Goal: Task Accomplishment & Management: Manage account settings

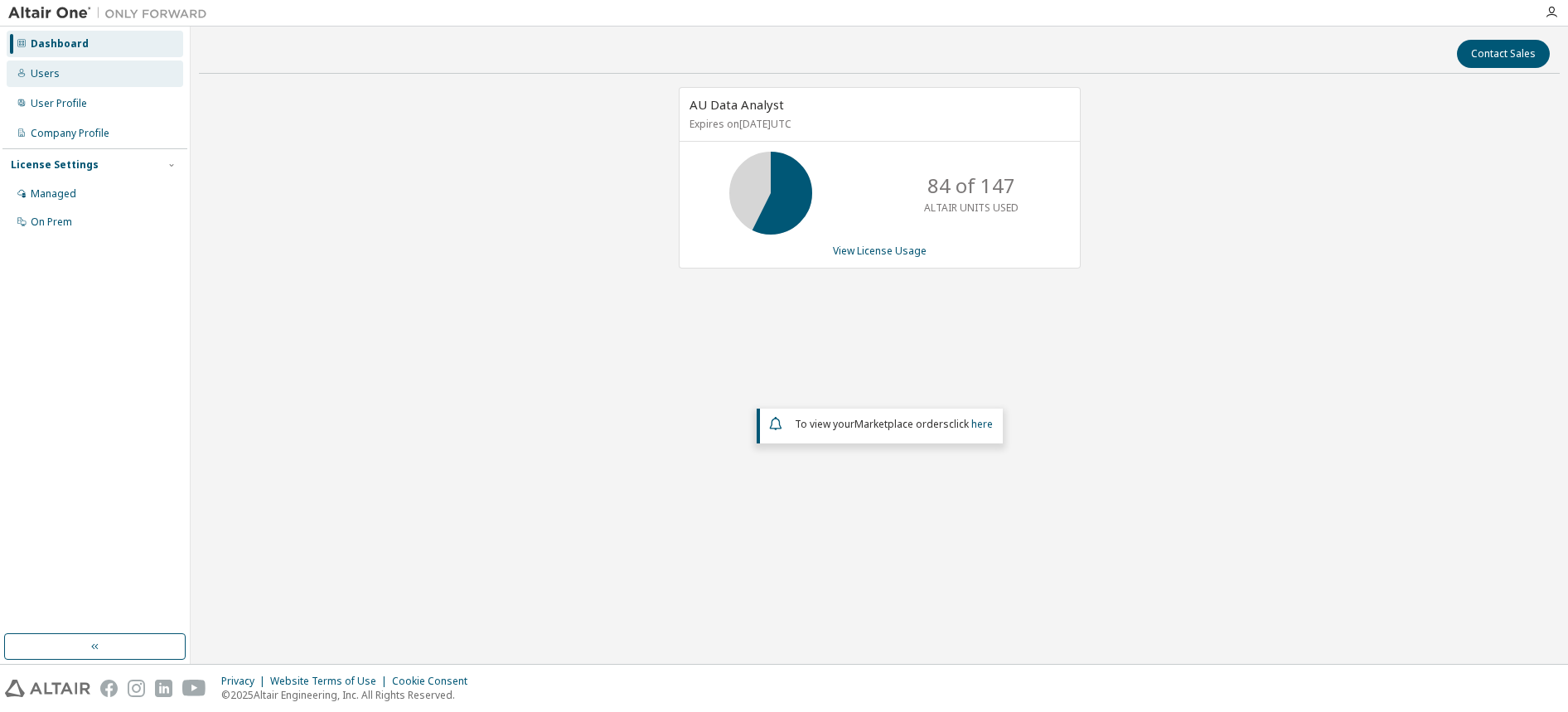
click at [96, 81] on div "Users" at bounding box center [94, 74] width 177 height 26
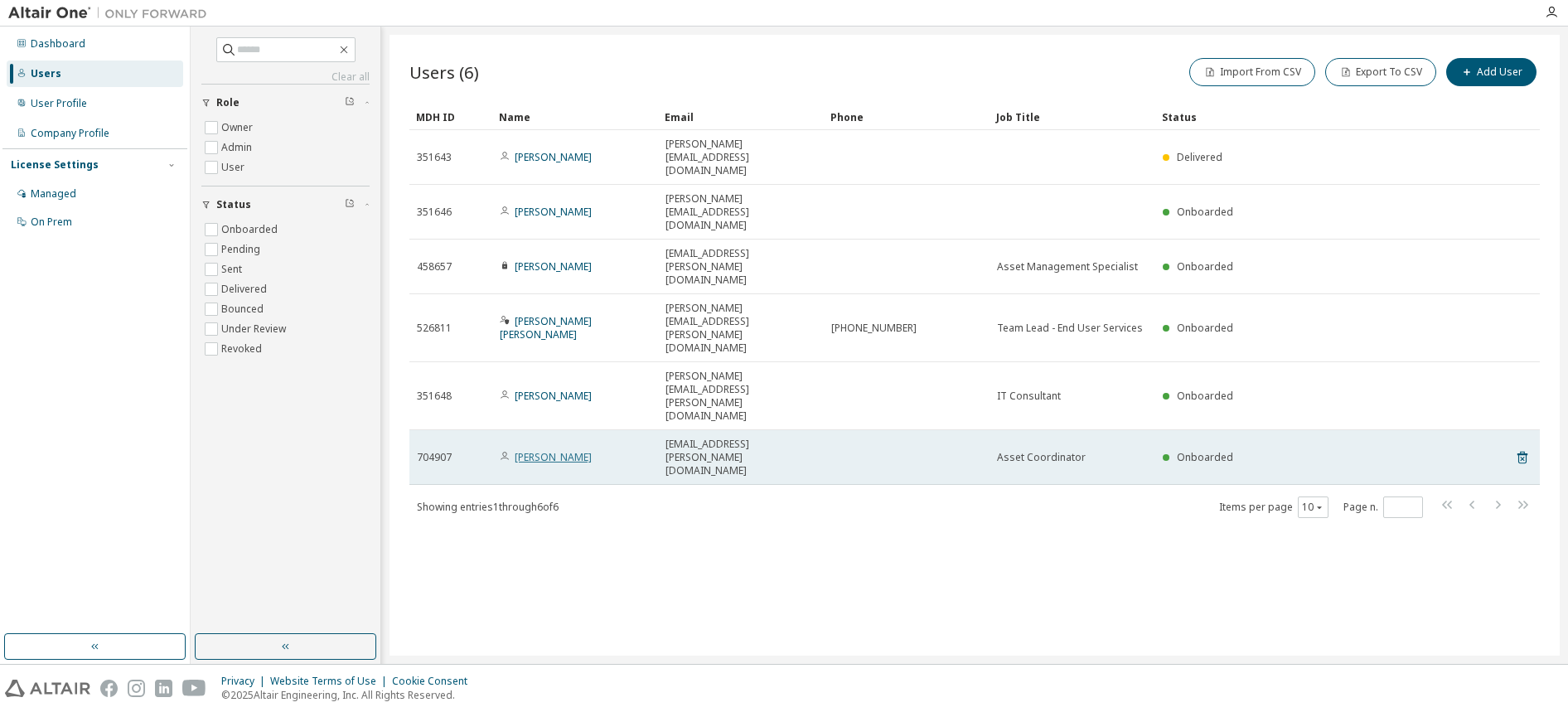
click at [527, 450] on link "[PERSON_NAME]" at bounding box center [553, 457] width 77 height 14
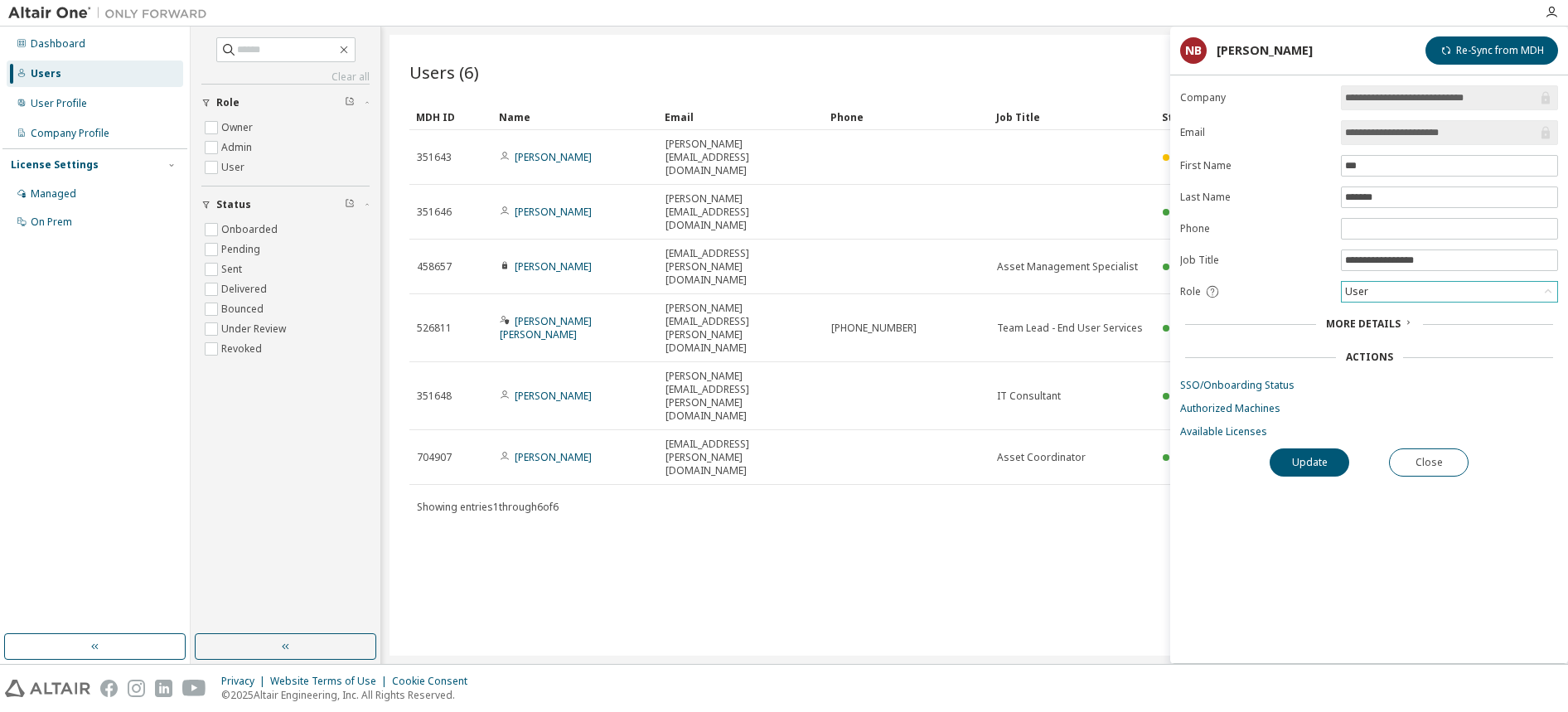
click at [1402, 293] on div "User" at bounding box center [1449, 291] width 215 height 20
click at [1399, 315] on li "Admin" at bounding box center [1448, 312] width 212 height 22
click at [1333, 463] on button "Update" at bounding box center [1309, 462] width 80 height 28
click at [1331, 455] on button "Update" at bounding box center [1309, 462] width 80 height 28
click at [1443, 465] on button "Close" at bounding box center [1429, 462] width 80 height 28
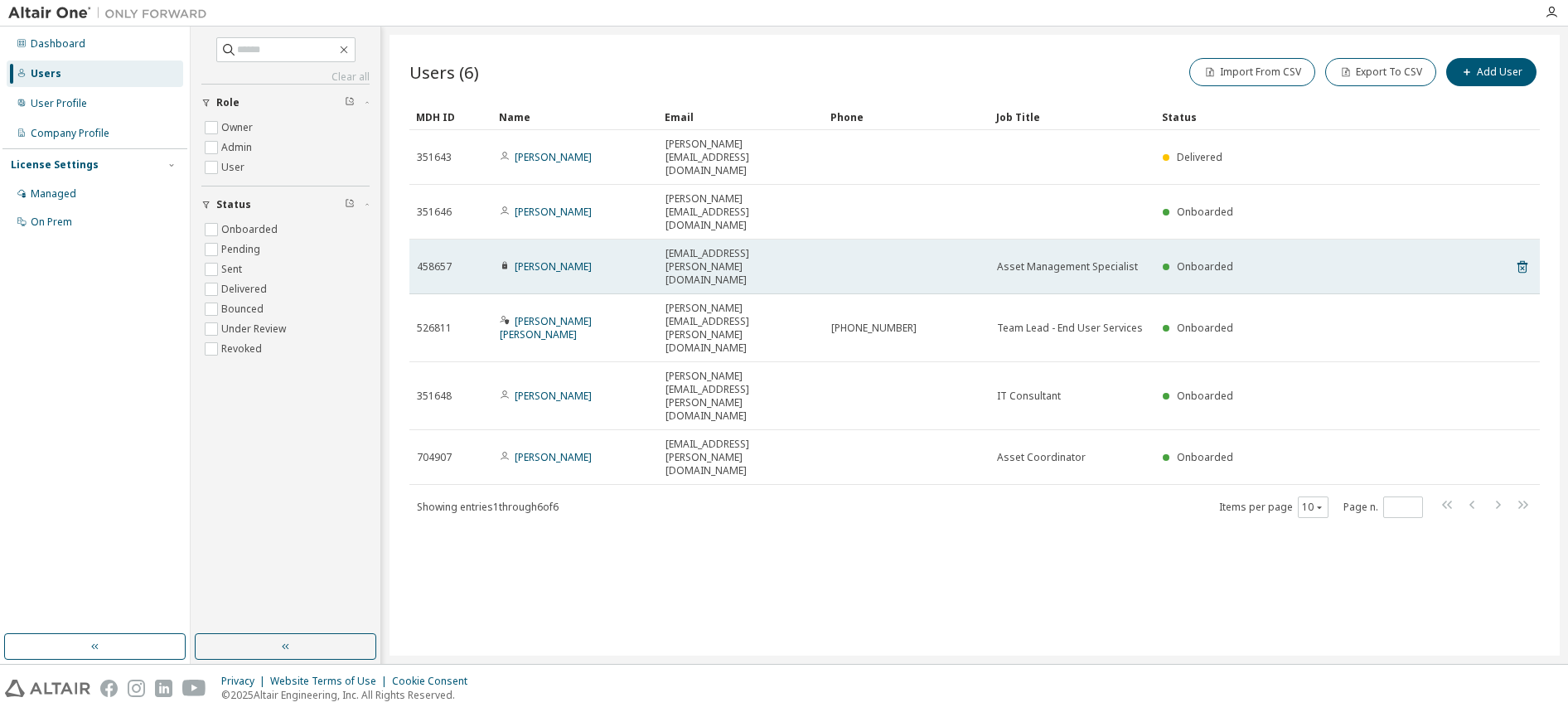
click at [709, 247] on span "[EMAIL_ADDRESS][PERSON_NAME][DOMAIN_NAME]" at bounding box center [740, 267] width 151 height 40
click at [525, 259] on link "[PERSON_NAME]" at bounding box center [553, 266] width 77 height 14
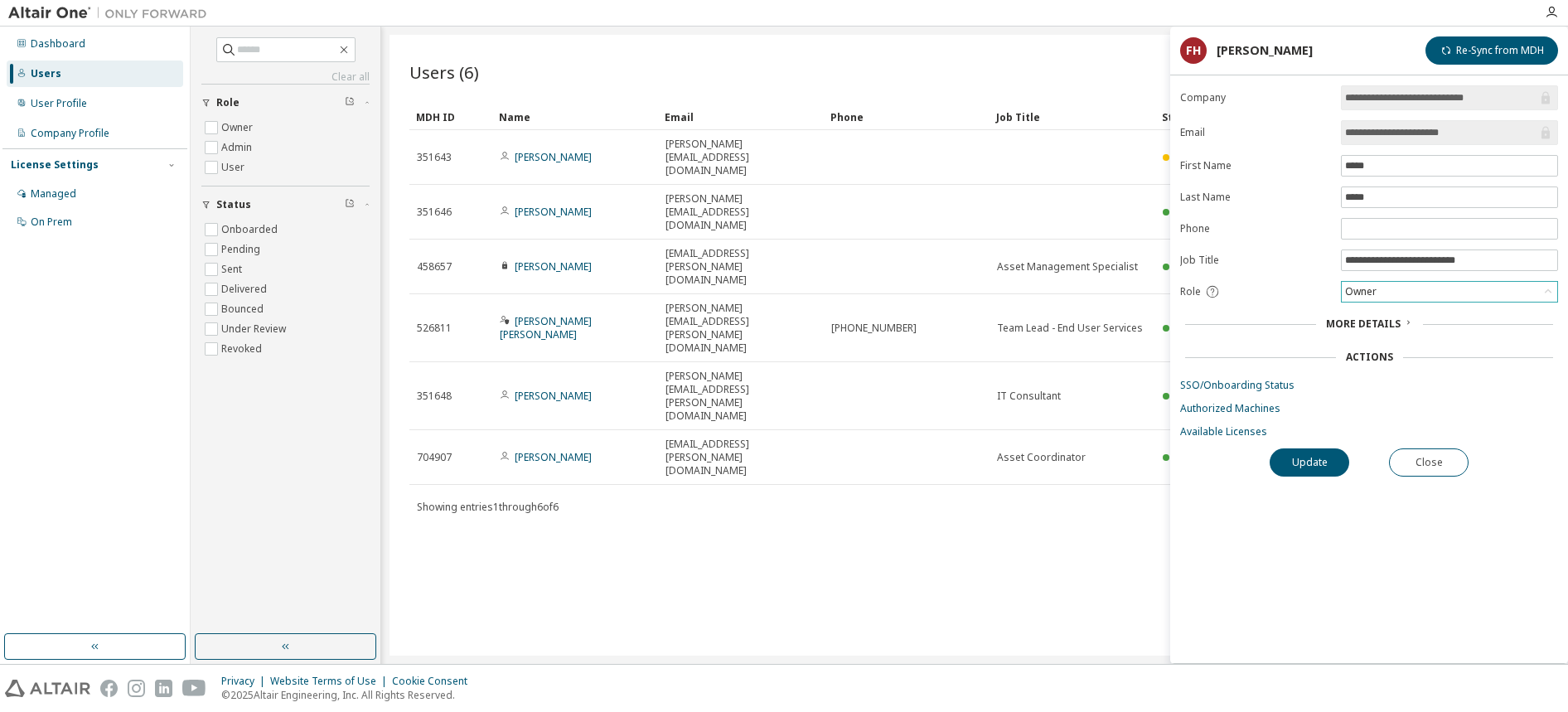
click at [1411, 283] on div "Owner" at bounding box center [1449, 291] width 215 height 20
click at [1387, 348] on li "User" at bounding box center [1448, 356] width 212 height 22
click at [1324, 457] on button "Update" at bounding box center [1309, 462] width 80 height 28
click at [1532, 664] on icon "button" at bounding box center [1533, 665] width 6 height 6
click at [1442, 456] on button "Close" at bounding box center [1429, 462] width 80 height 28
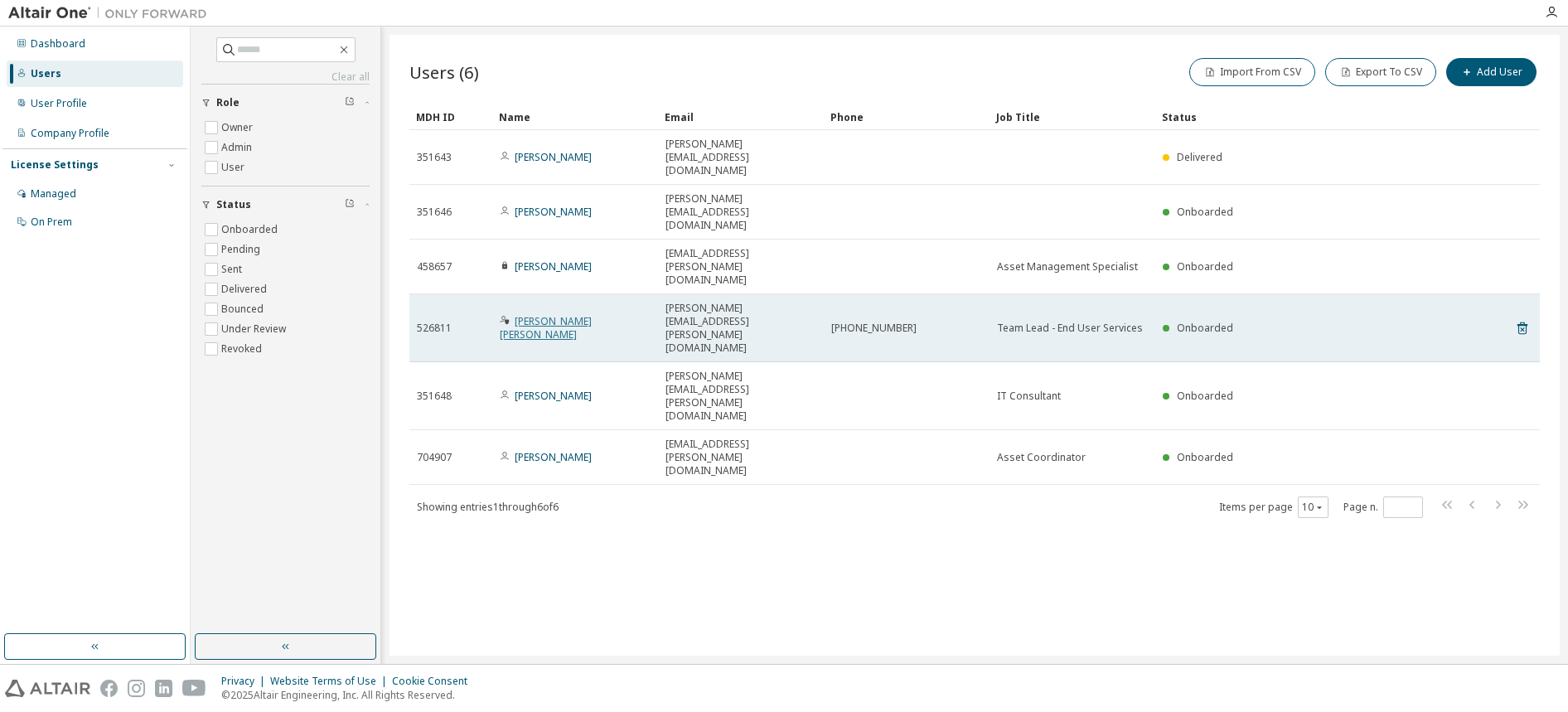
click at [564, 314] on link "[PERSON_NAME] [PERSON_NAME]" at bounding box center [545, 327] width 92 height 27
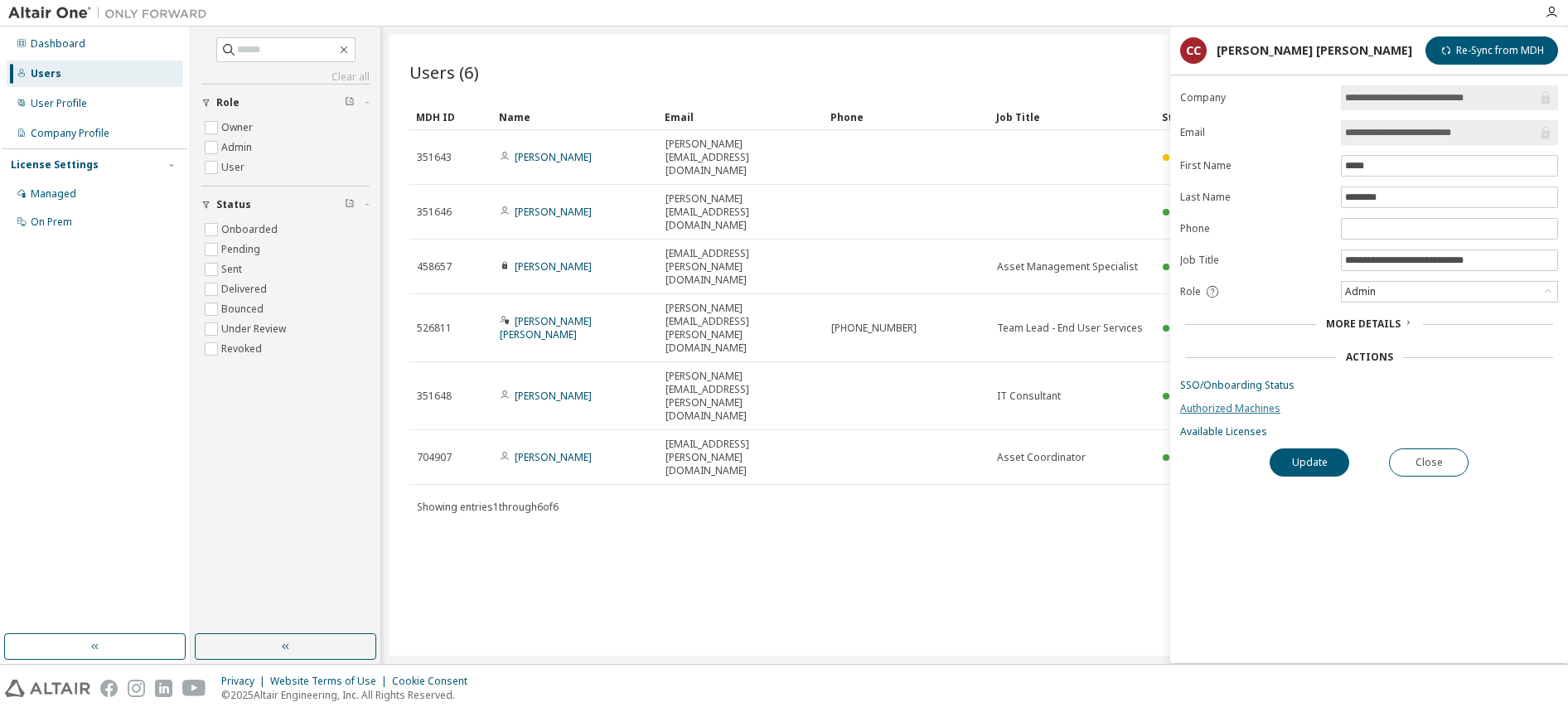
click at [1488, 409] on link "Authorized Machines" at bounding box center [1370, 409] width 378 height 13
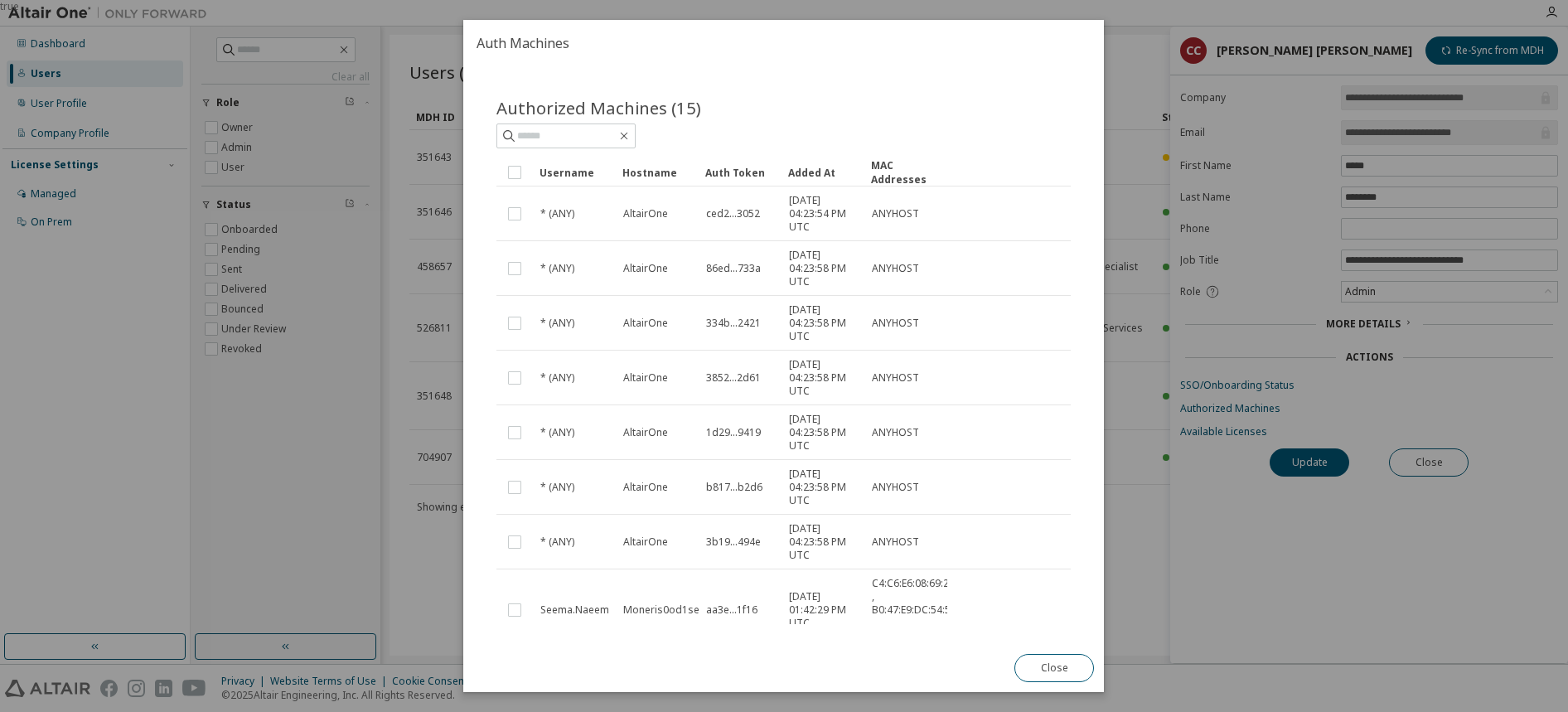
drag, startPoint x: 1452, startPoint y: 409, endPoint x: 1448, endPoint y: 374, distance: 35.2
click at [1452, 408] on div "true" at bounding box center [784, 356] width 1568 height 712
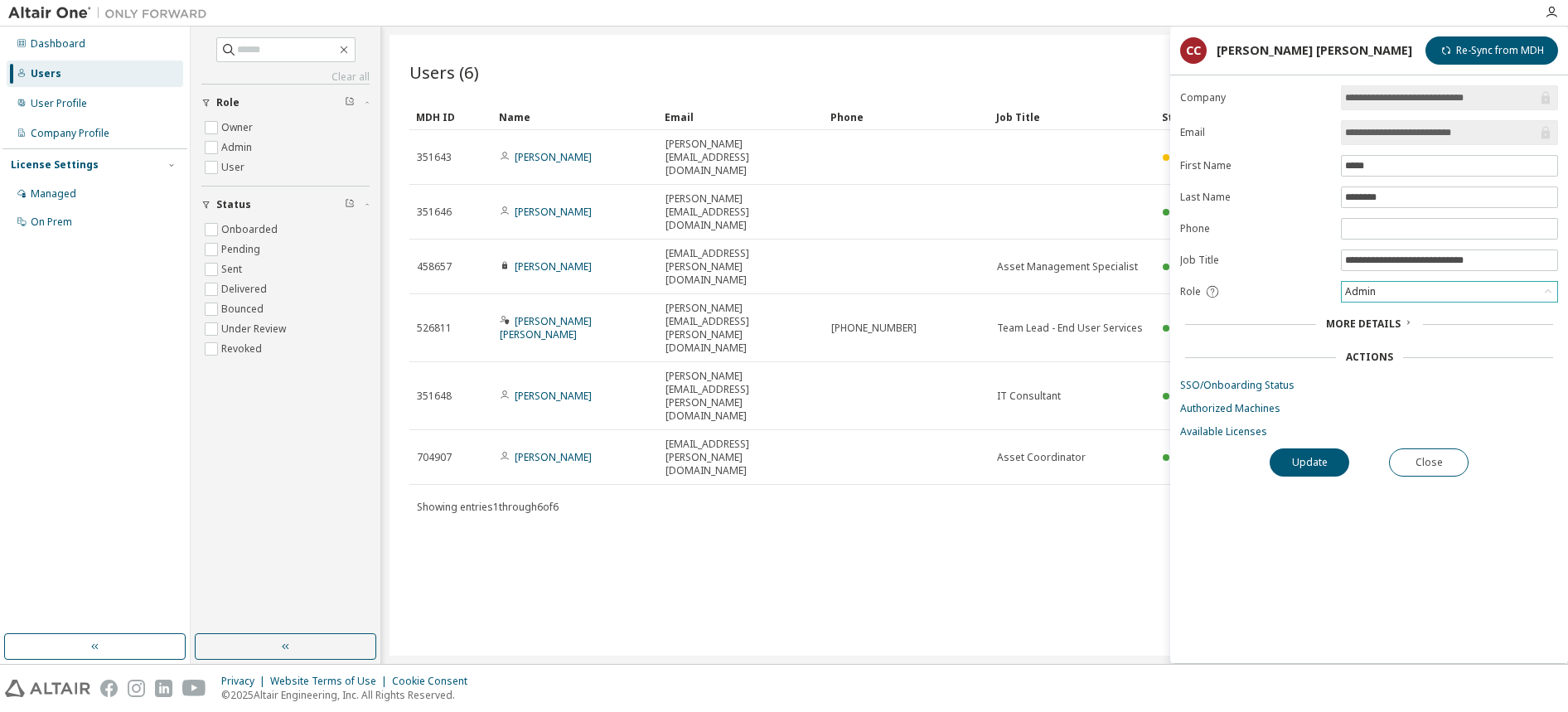
click at [1451, 298] on div "Admin" at bounding box center [1449, 291] width 215 height 20
click at [1416, 334] on li "Owner" at bounding box center [1448, 334] width 212 height 22
click at [1298, 460] on button "Update" at bounding box center [1309, 462] width 80 height 28
click at [1442, 462] on button "Close" at bounding box center [1429, 462] width 80 height 28
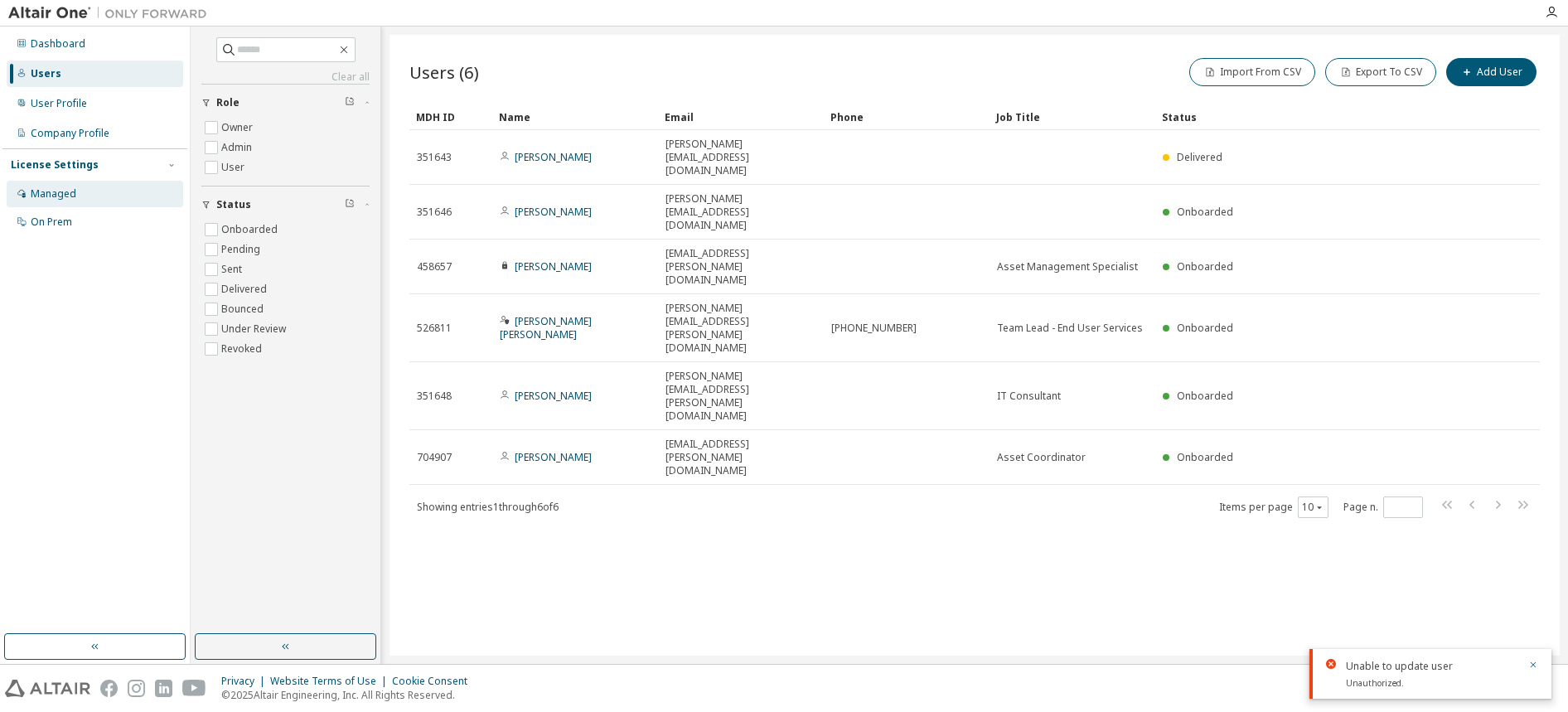
click at [62, 194] on div "Managed" at bounding box center [53, 194] width 46 height 13
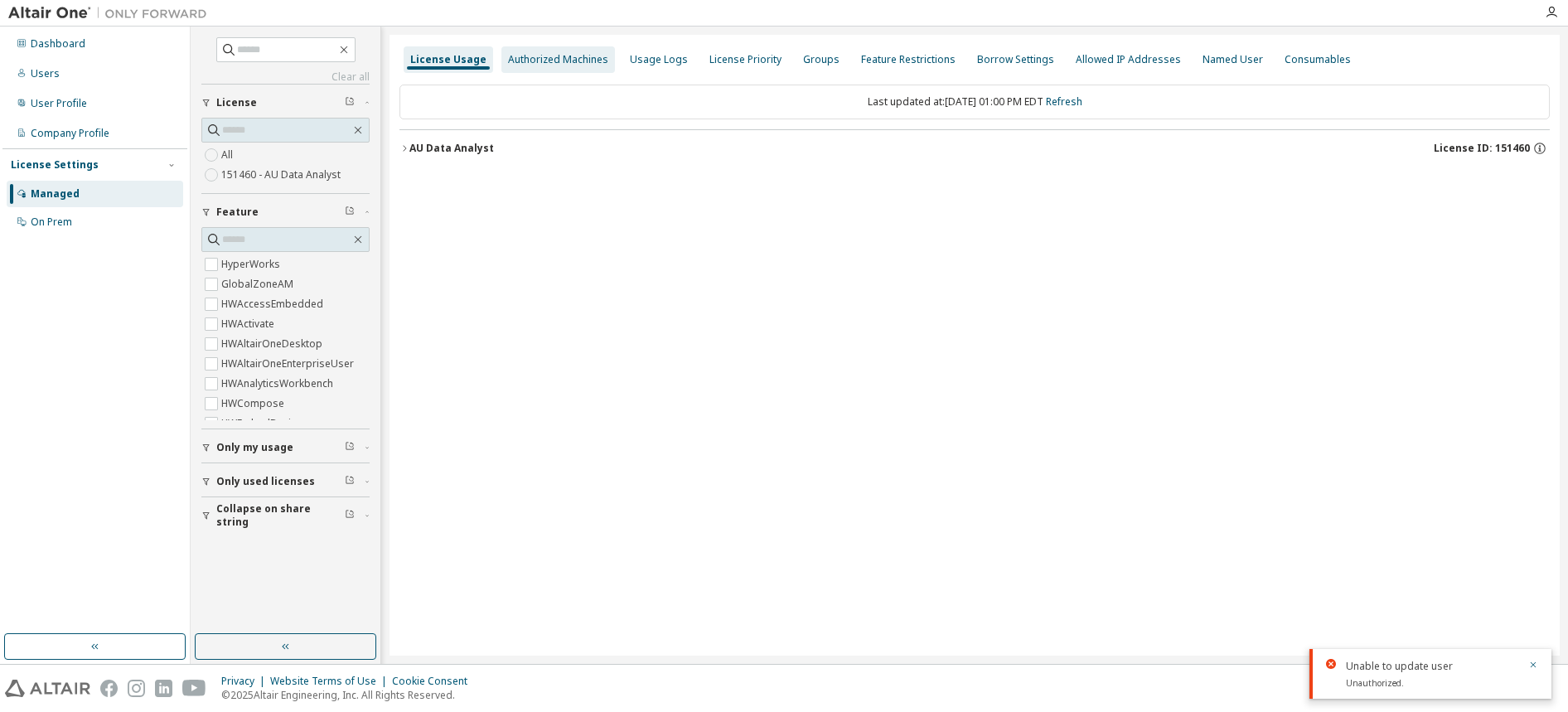
click at [566, 60] on div "Authorized Machines" at bounding box center [558, 60] width 100 height 13
